Goal: Information Seeking & Learning: Learn about a topic

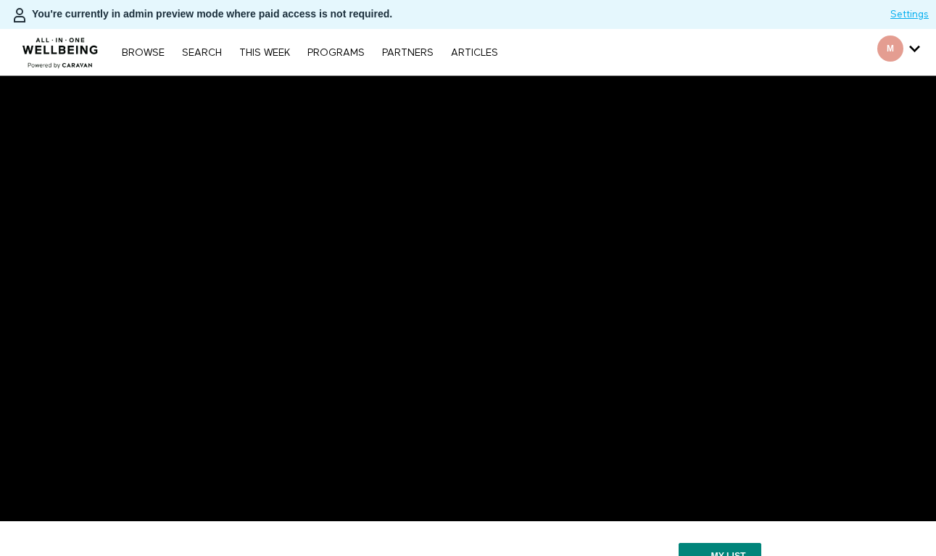
scroll to position [53, 0]
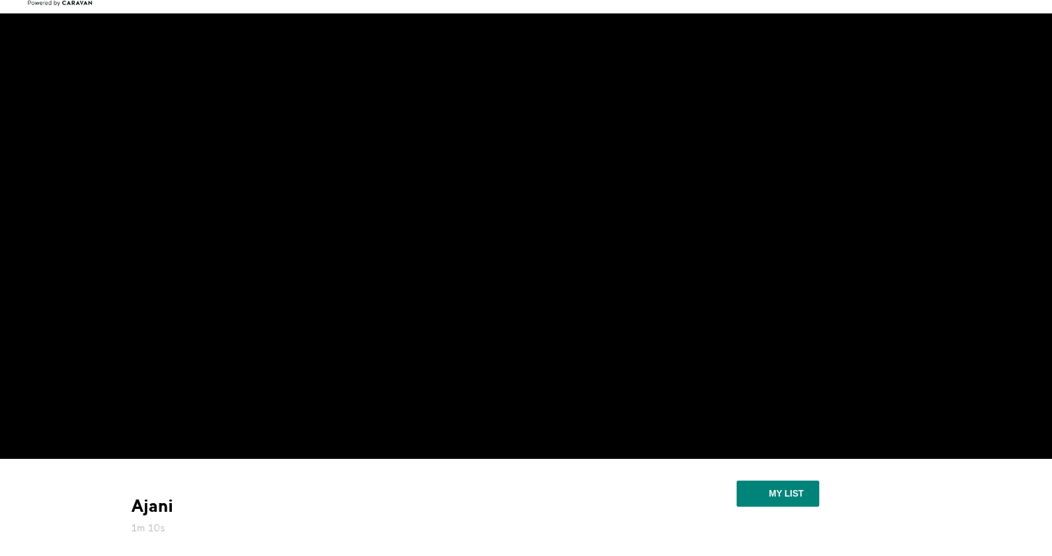
scroll to position [74, 0]
